Goal: Information Seeking & Learning: Find specific page/section

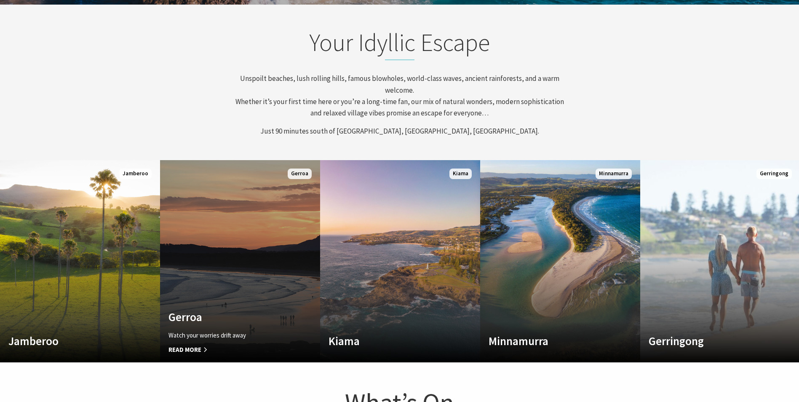
scroll to position [141, 805]
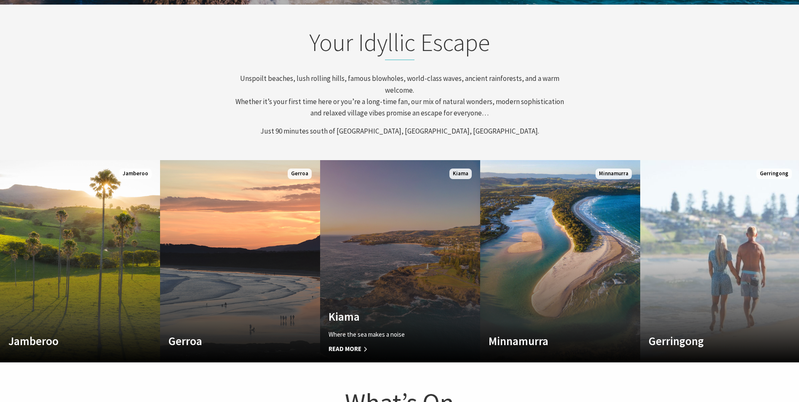
click at [370, 282] on link "Custom Image Used Kiama Where the sea makes a noise Read More Kiama" at bounding box center [400, 261] width 160 height 202
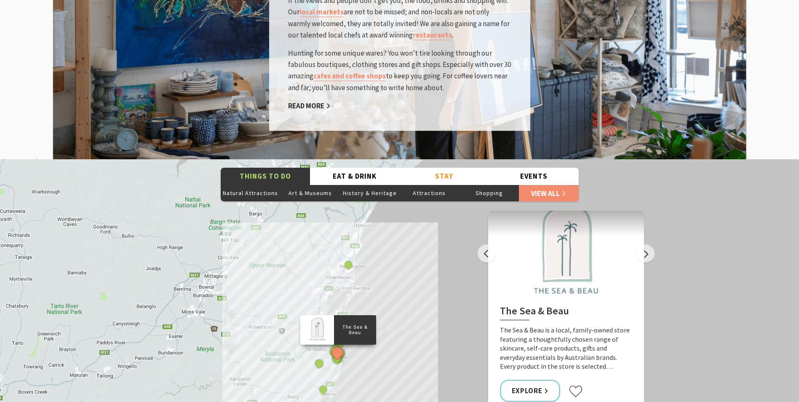
scroll to position [1389, 0]
click at [266, 185] on button "Natural Attractions" at bounding box center [251, 193] width 60 height 17
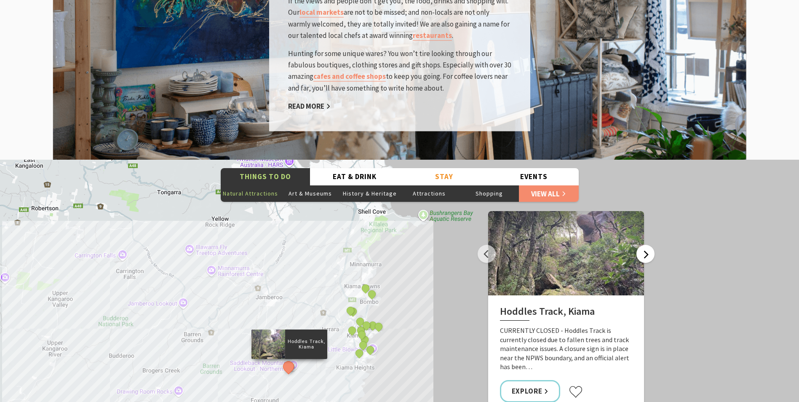
click at [648, 245] on button "Next" at bounding box center [645, 254] width 18 height 18
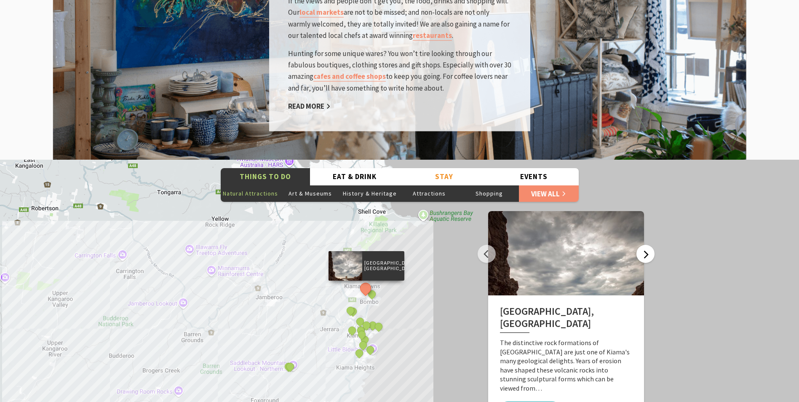
click at [647, 245] on button "Next" at bounding box center [645, 254] width 18 height 18
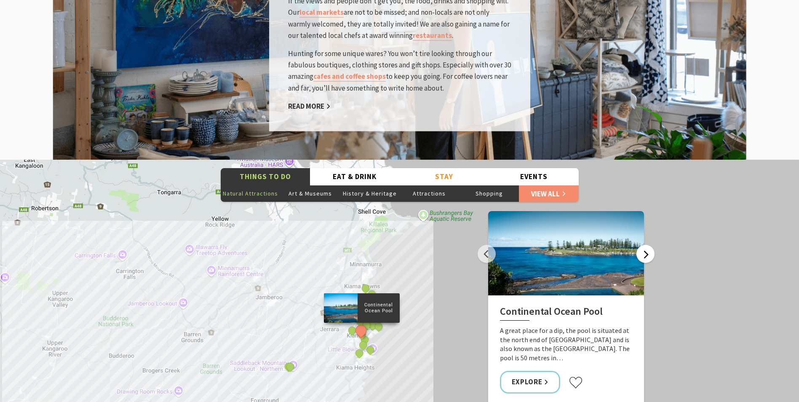
click at [647, 245] on button "Next" at bounding box center [645, 254] width 18 height 18
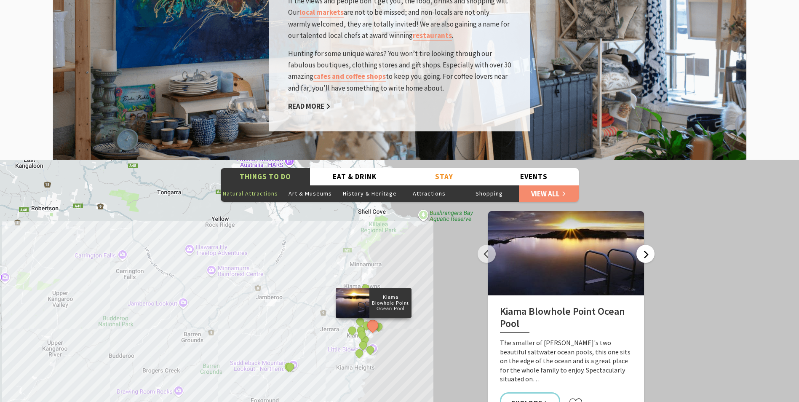
click at [647, 245] on button "Next" at bounding box center [645, 254] width 18 height 18
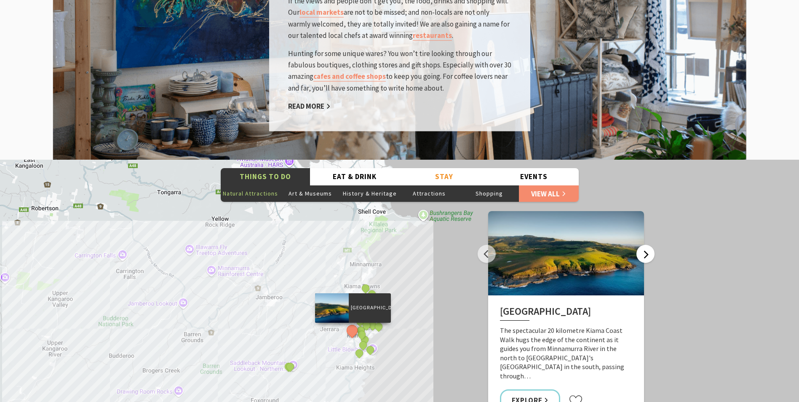
click at [647, 245] on button "Next" at bounding box center [645, 254] width 18 height 18
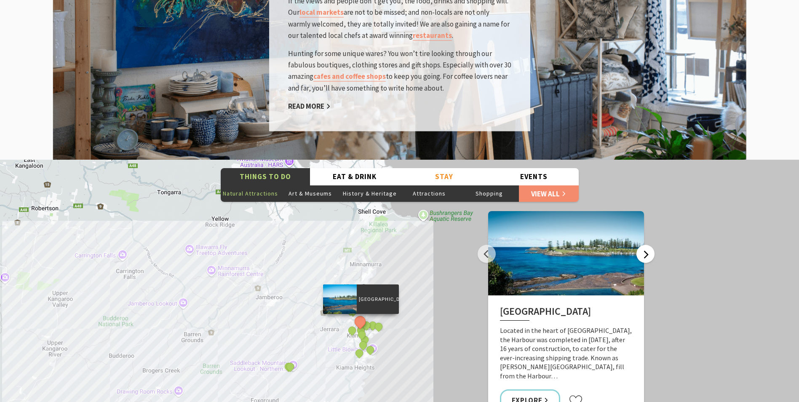
click at [645, 245] on button "Next" at bounding box center [645, 254] width 18 height 18
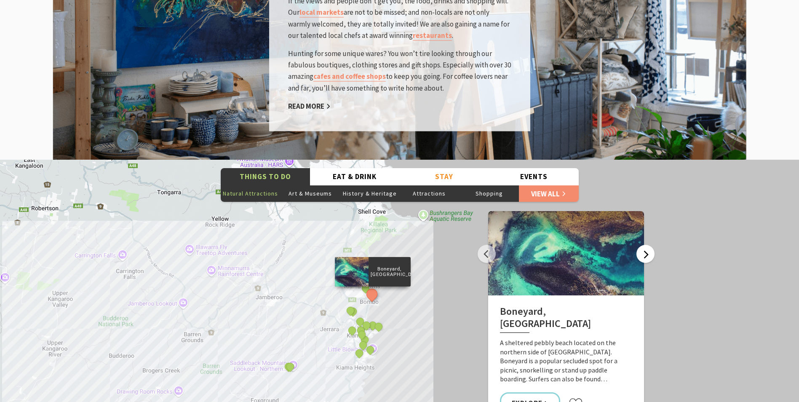
click at [641, 245] on button "Next" at bounding box center [645, 254] width 18 height 18
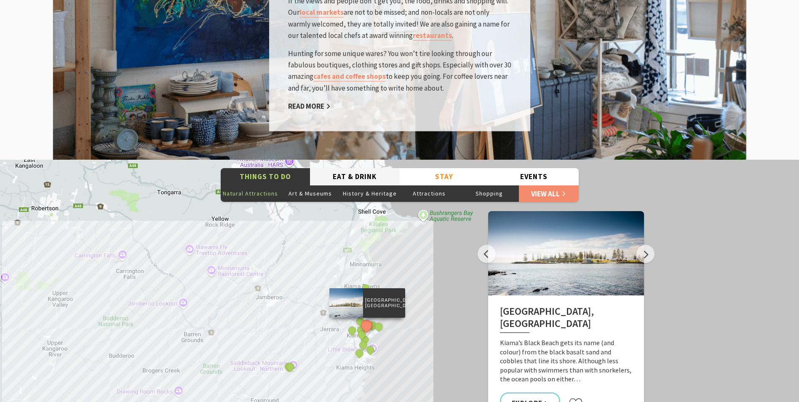
click at [339, 168] on button "Eat & Drink" at bounding box center [355, 176] width 90 height 17
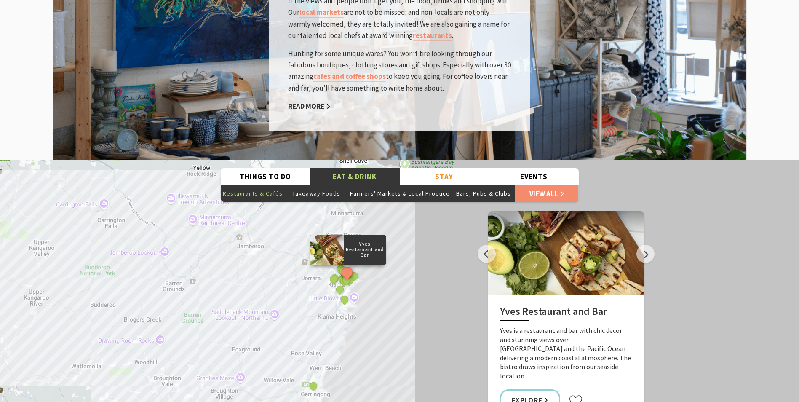
click at [267, 185] on button "Restaurants & Cafés" at bounding box center [253, 193] width 64 height 17
click at [651, 245] on button "Next" at bounding box center [645, 254] width 18 height 18
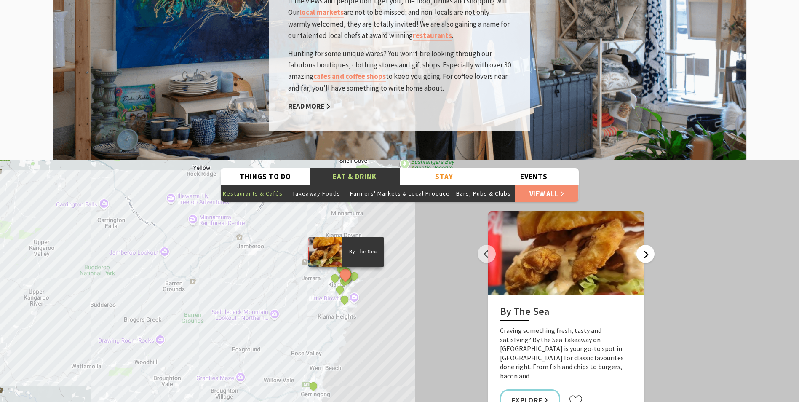
click at [651, 245] on button "Next" at bounding box center [645, 254] width 18 height 18
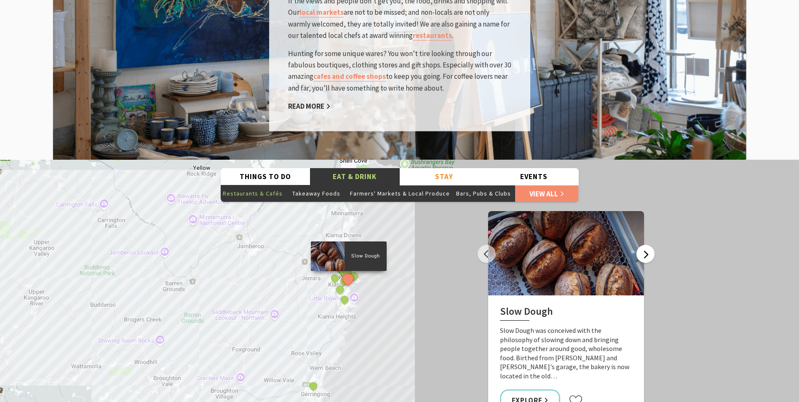
click at [651, 245] on button "Next" at bounding box center [645, 254] width 18 height 18
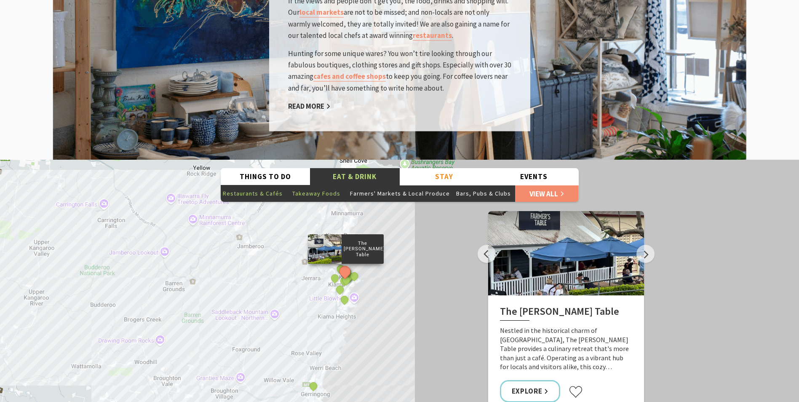
click at [317, 185] on button "Takeaway Foods" at bounding box center [316, 193] width 63 height 17
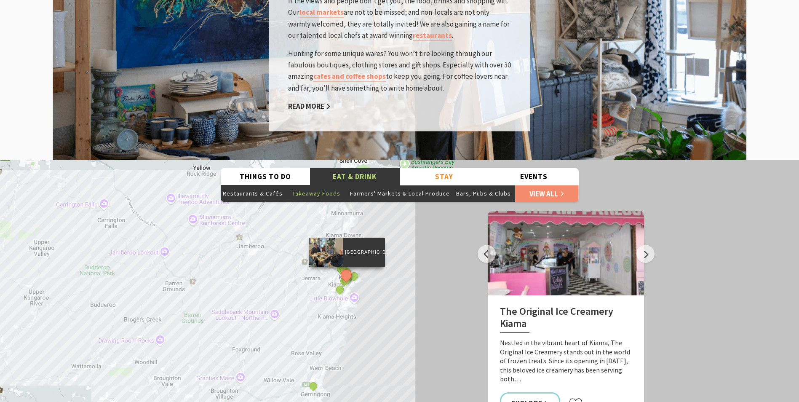
click at [650, 245] on button "Next" at bounding box center [645, 254] width 18 height 18
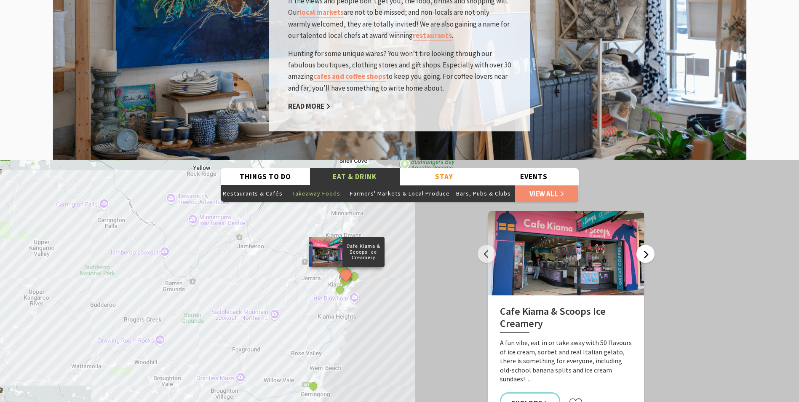
click at [650, 245] on button "Next" at bounding box center [645, 254] width 18 height 18
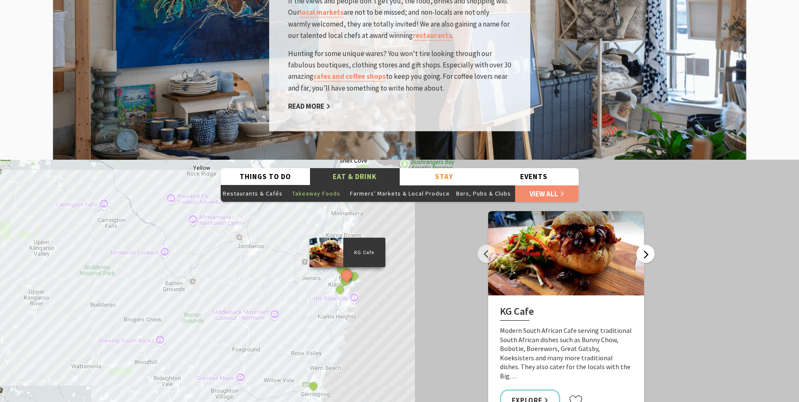
click at [650, 245] on button "Next" at bounding box center [645, 254] width 18 height 18
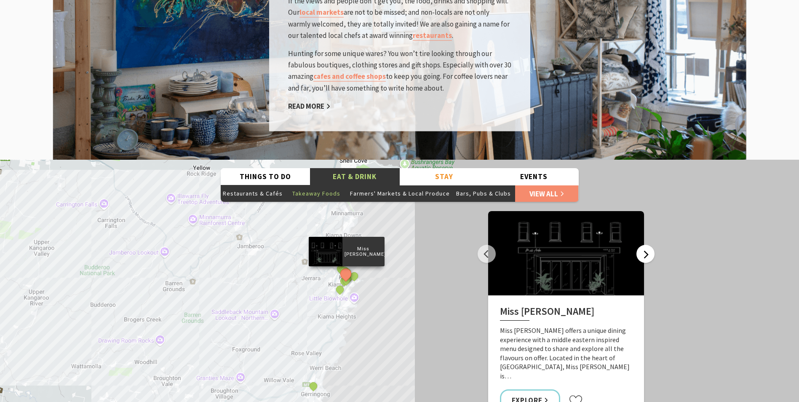
click at [650, 245] on button "Next" at bounding box center [645, 254] width 18 height 18
click at [282, 168] on button "Things To Do" at bounding box center [266, 176] width 90 height 17
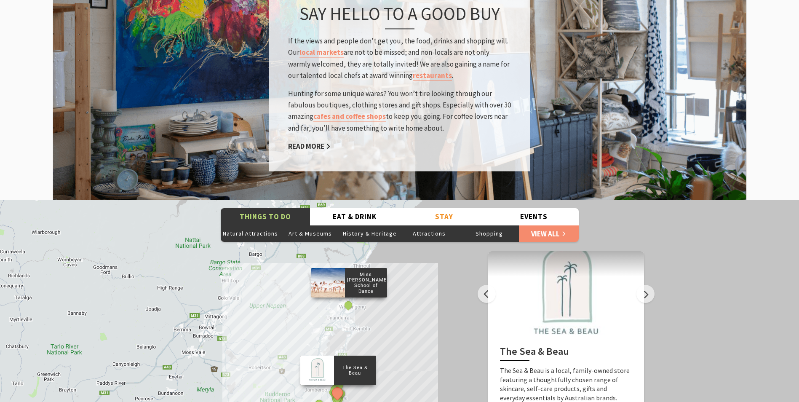
scroll to position [1347, 0]
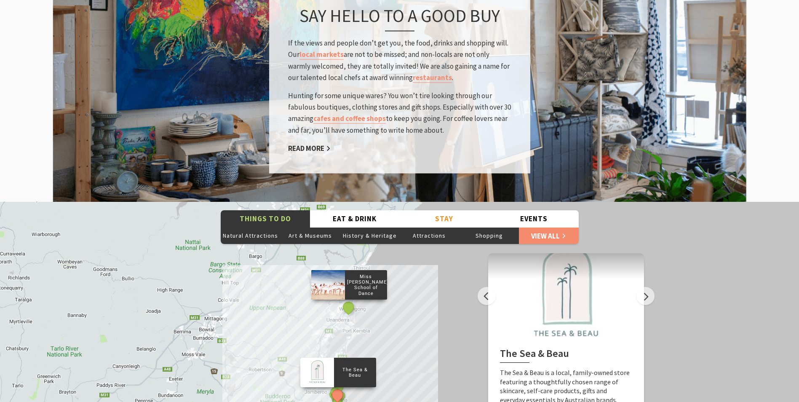
click at [350, 299] on button "See detail about Miss Zoe's School of Dance" at bounding box center [348, 307] width 16 height 16
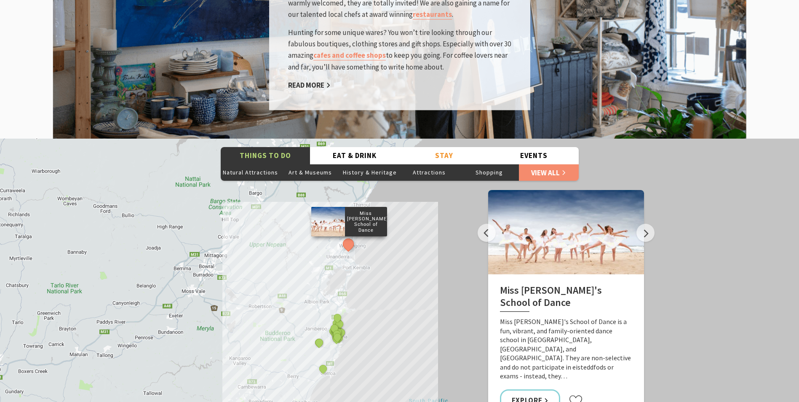
scroll to position [1431, 0]
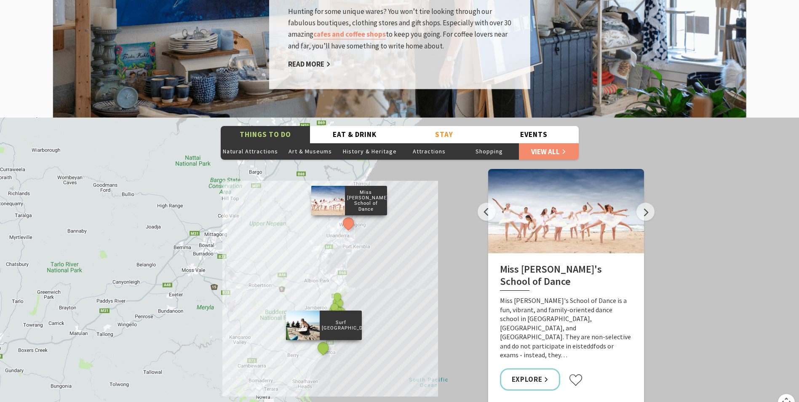
click at [321, 340] on button "See detail about Surf Camp Australia" at bounding box center [323, 348] width 16 height 16
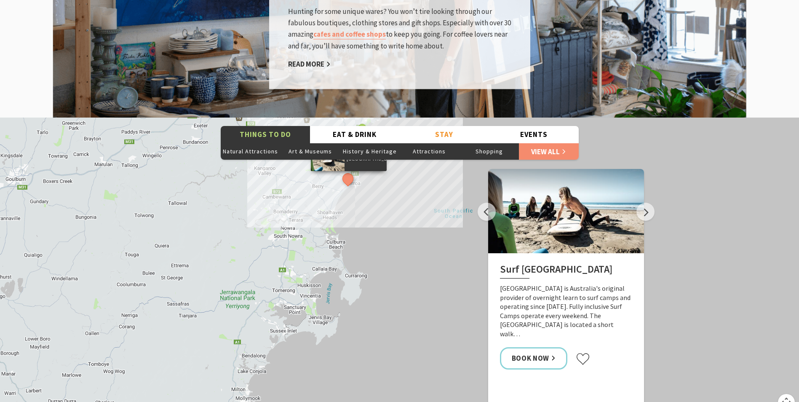
drag, startPoint x: 330, startPoint y: 373, endPoint x: 355, endPoint y: 203, distance: 171.9
click at [355, 203] on div "The Sea & Beau Hoddles Track, Kiama Kiama Ceramic Art Studio - Teaching and Mak…" at bounding box center [399, 268] width 799 height 303
click at [311, 298] on div "The Sea & Beau Hoddles Track, Kiama Kiama Ceramic Art Studio - Teaching and Mak…" at bounding box center [399, 268] width 799 height 303
click at [307, 297] on div "The Sea & Beau Hoddles Track, Kiama Kiama Ceramic Art Studio - Teaching and Mak…" at bounding box center [399, 268] width 799 height 303
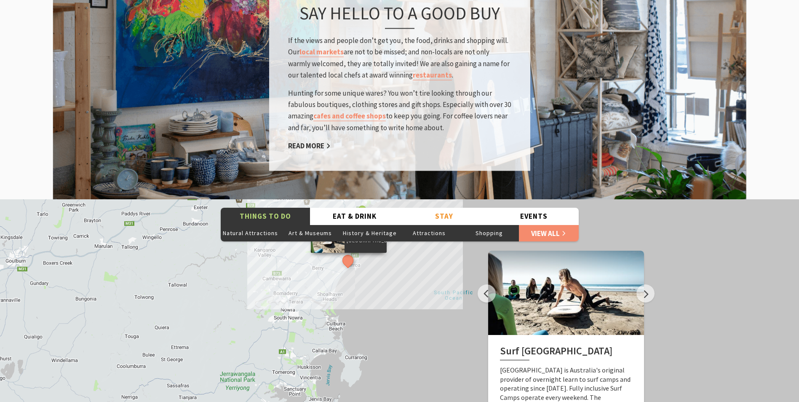
scroll to position [1263, 0]
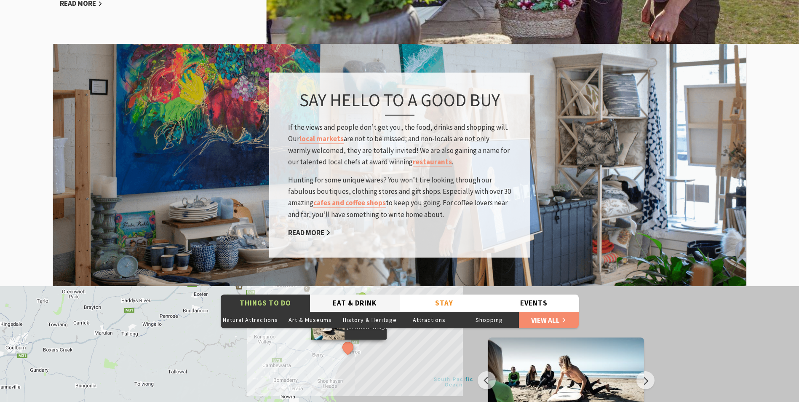
click at [328, 294] on button "Eat & Drink" at bounding box center [355, 302] width 90 height 17
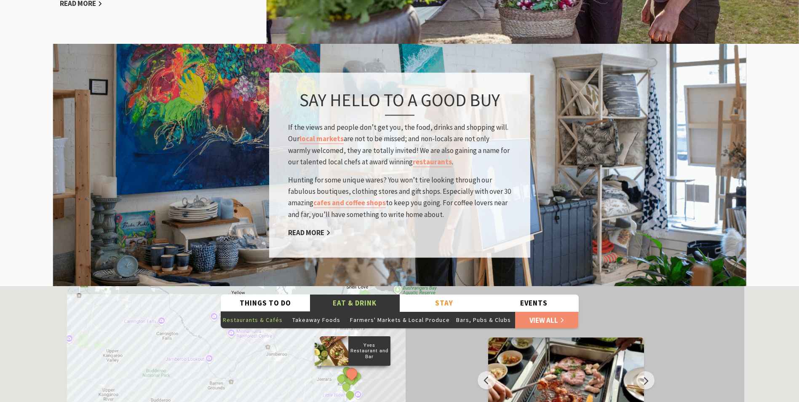
click at [246, 311] on button "Restaurants & Cafés" at bounding box center [253, 319] width 64 height 17
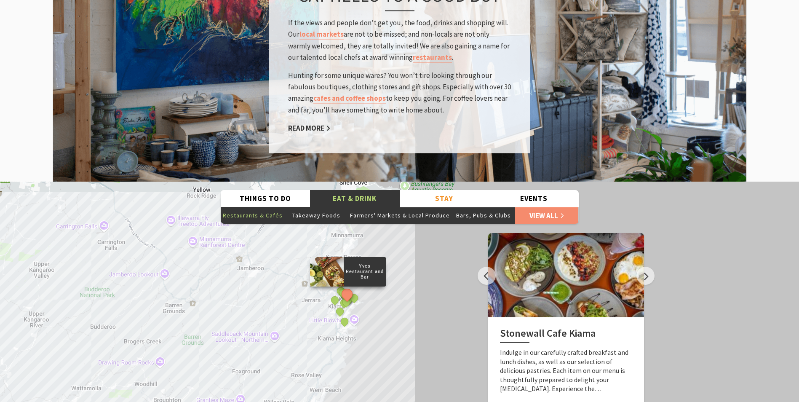
scroll to position [1389, 0]
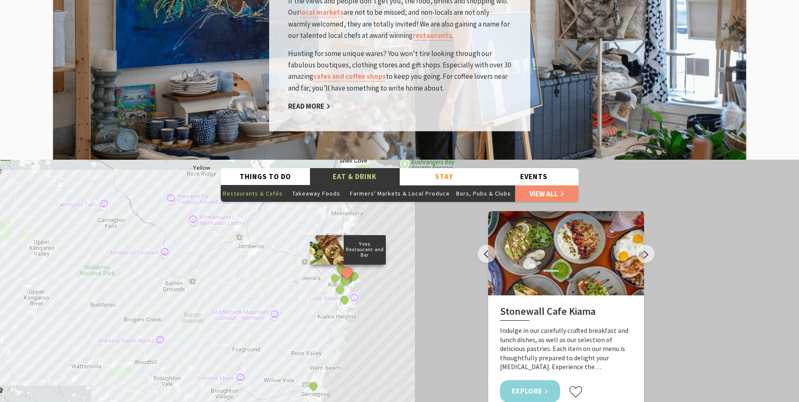
click at [524, 380] on link "Explore" at bounding box center [530, 391] width 61 height 22
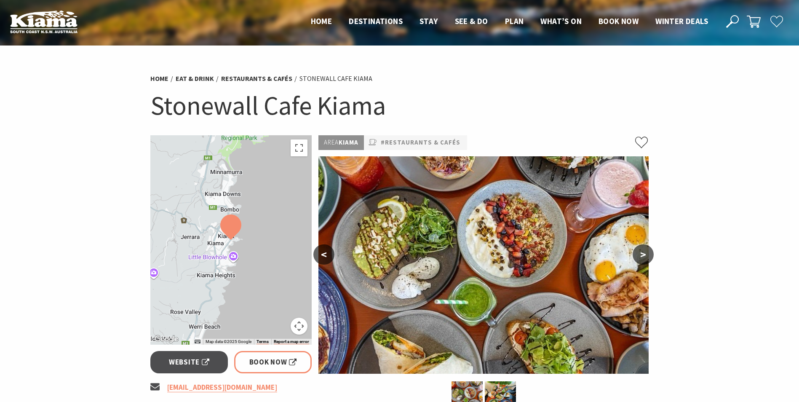
scroll to position [84, 0]
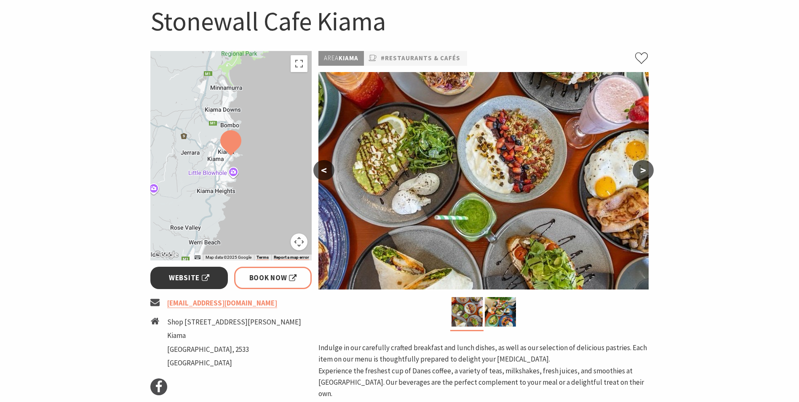
click at [197, 283] on link "Website" at bounding box center [189, 277] width 78 height 22
